Goal: Information Seeking & Learning: Learn about a topic

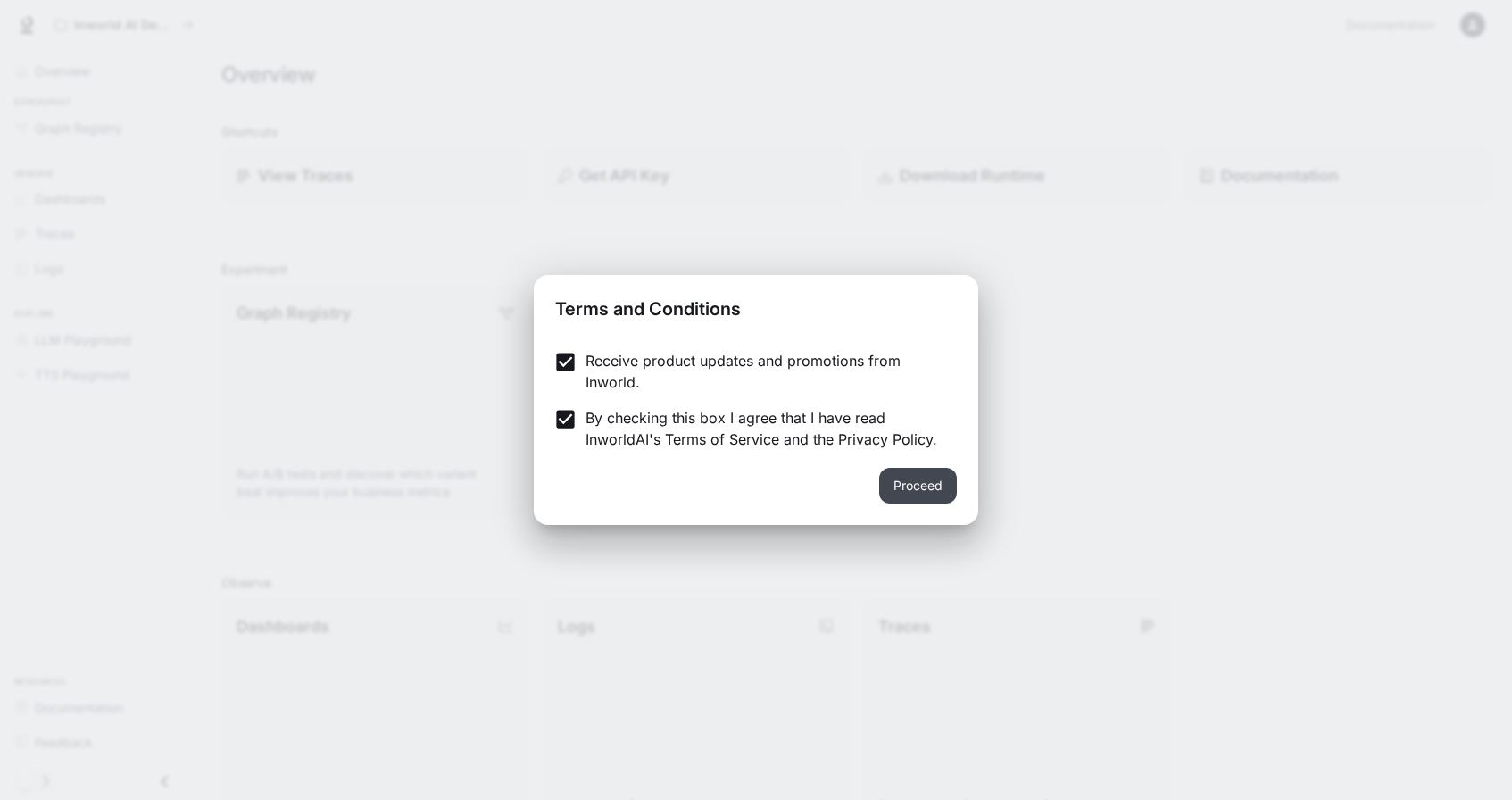
click at [916, 482] on button "Proceed" at bounding box center [918, 486] width 78 height 36
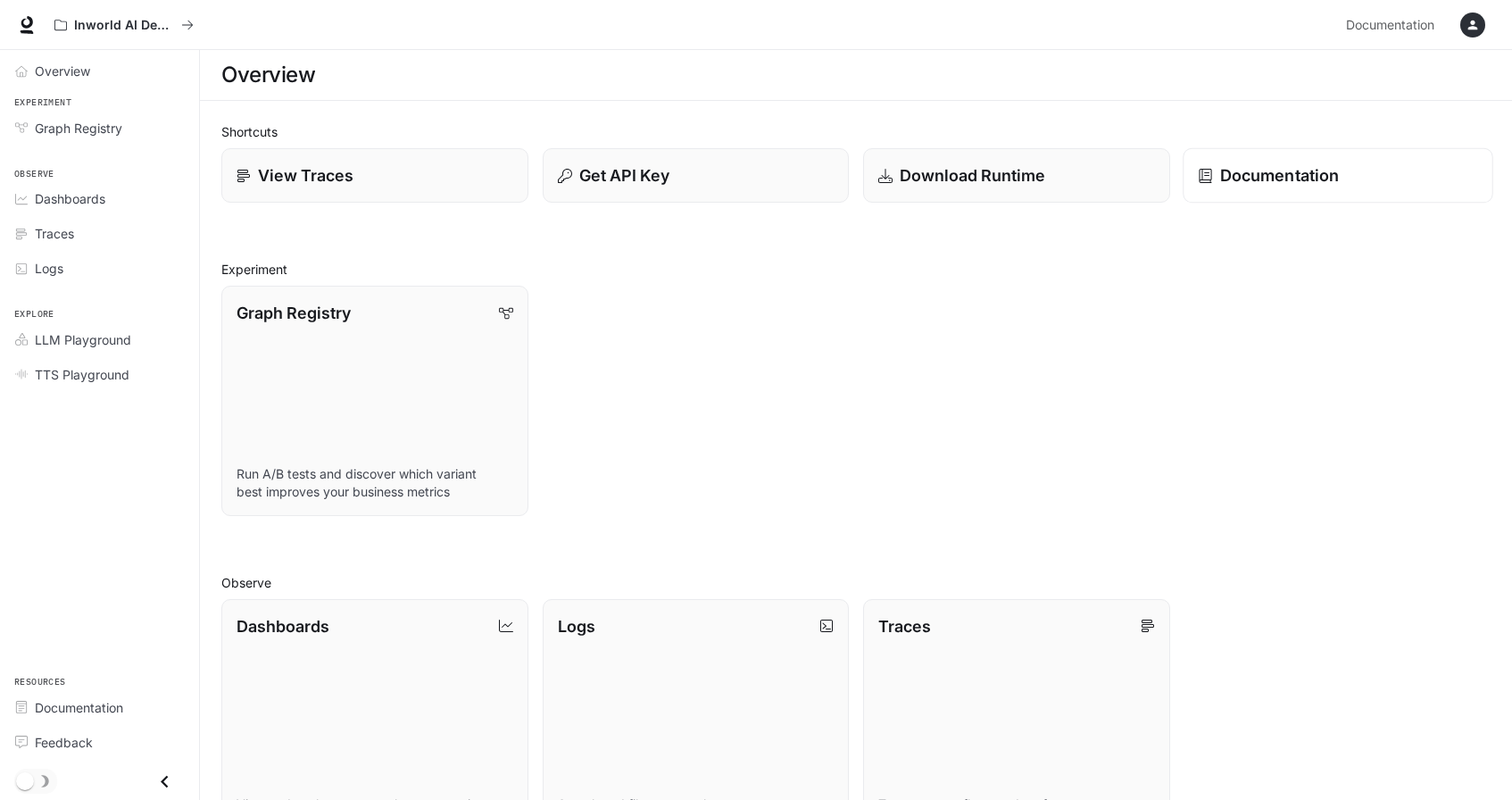
click at [1281, 181] on p "Documentation" at bounding box center [1278, 175] width 119 height 24
